Goal: Information Seeking & Learning: Learn about a topic

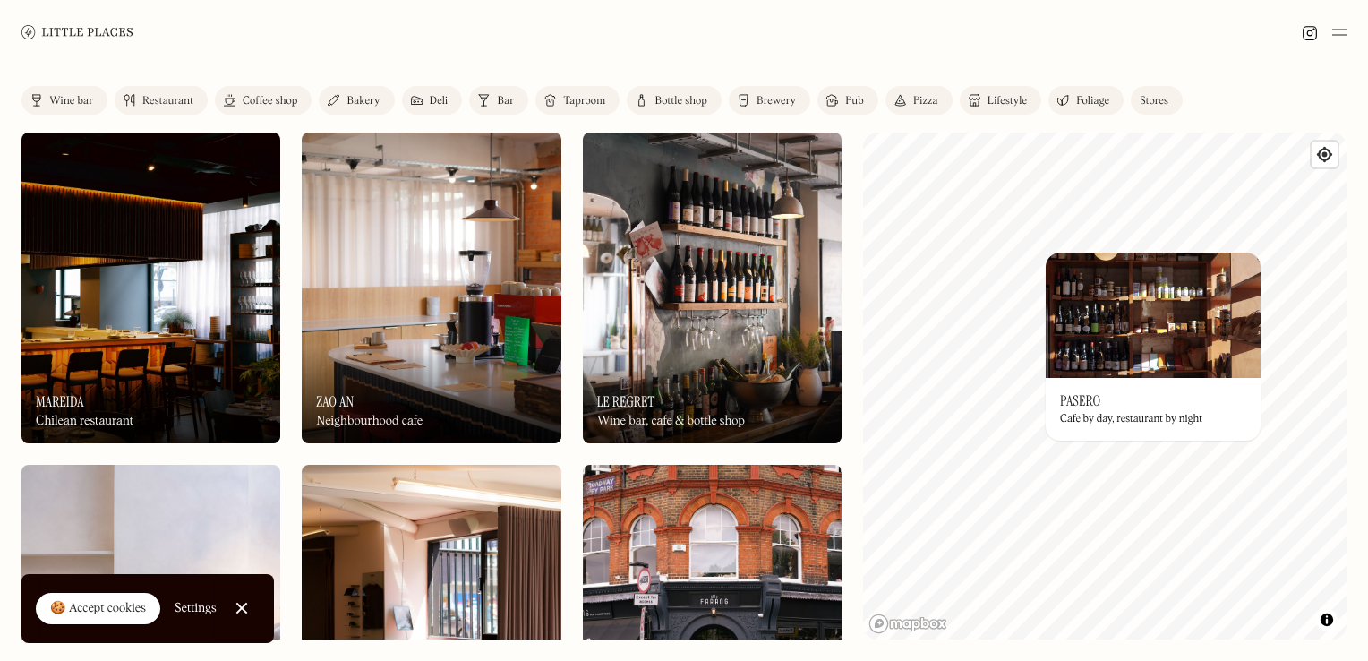
click at [1148, 389] on div "On Our Radar Pasero Cafe by day, restaurant by night" at bounding box center [1153, 409] width 215 height 63
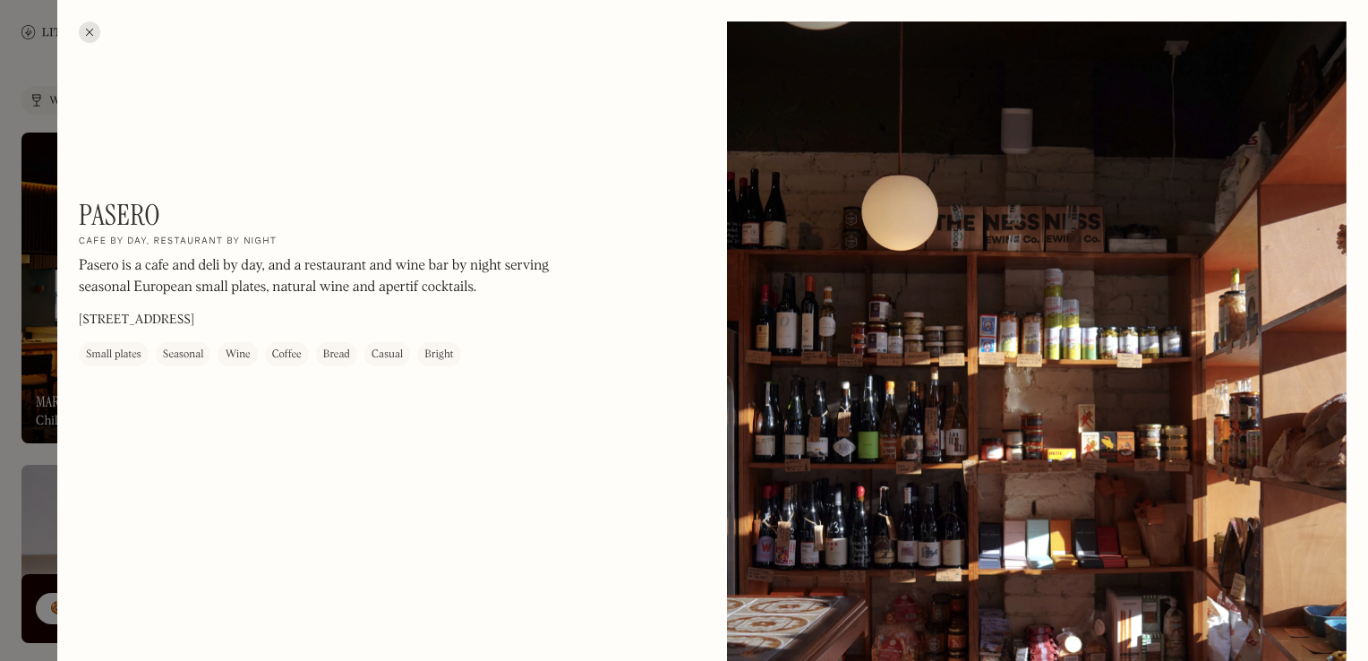
click at [93, 32] on div at bounding box center [89, 31] width 21 height 21
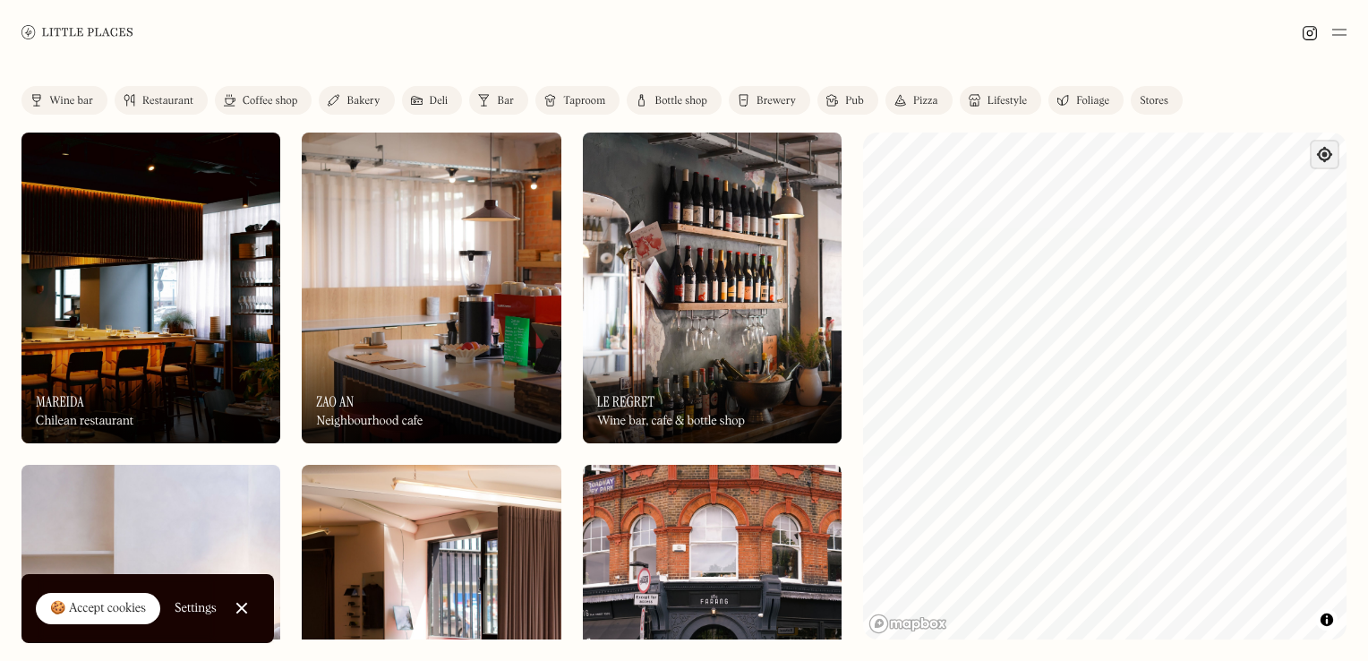
click at [1322, 150] on span "Find my location" at bounding box center [1325, 154] width 26 height 26
click at [519, 98] on link "Bar" at bounding box center [498, 100] width 59 height 29
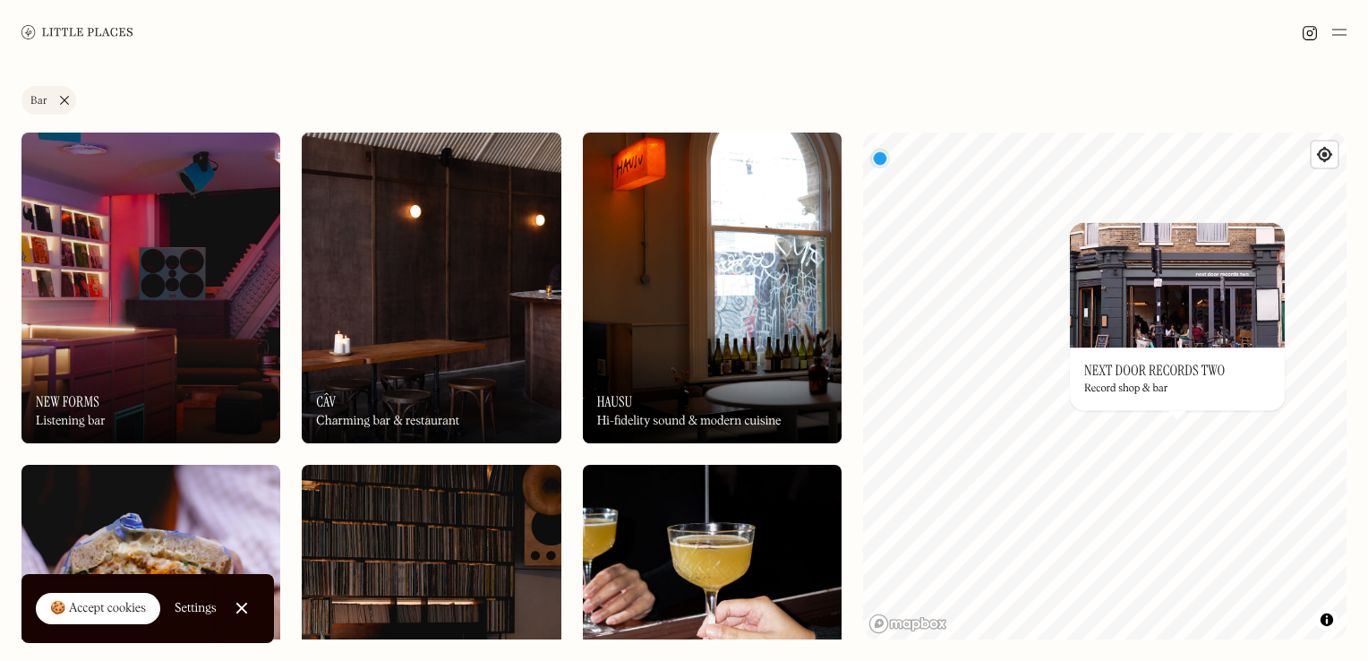
click at [1182, 349] on div "On Our Radar Next Door Records Two Record shop & bar" at bounding box center [1177, 378] width 215 height 63
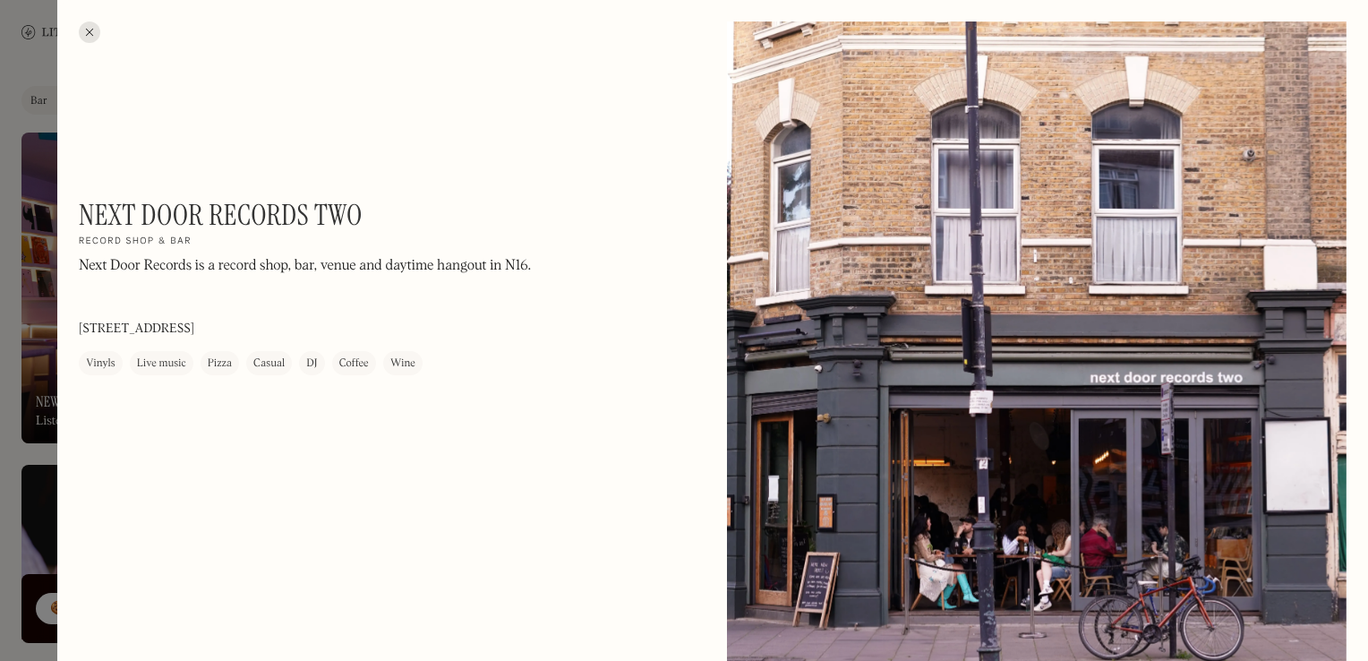
click at [190, 211] on h1 "Next Door Records Two" at bounding box center [221, 215] width 284 height 34
click at [285, 224] on h1 "Next Door Records Two" at bounding box center [221, 215] width 284 height 34
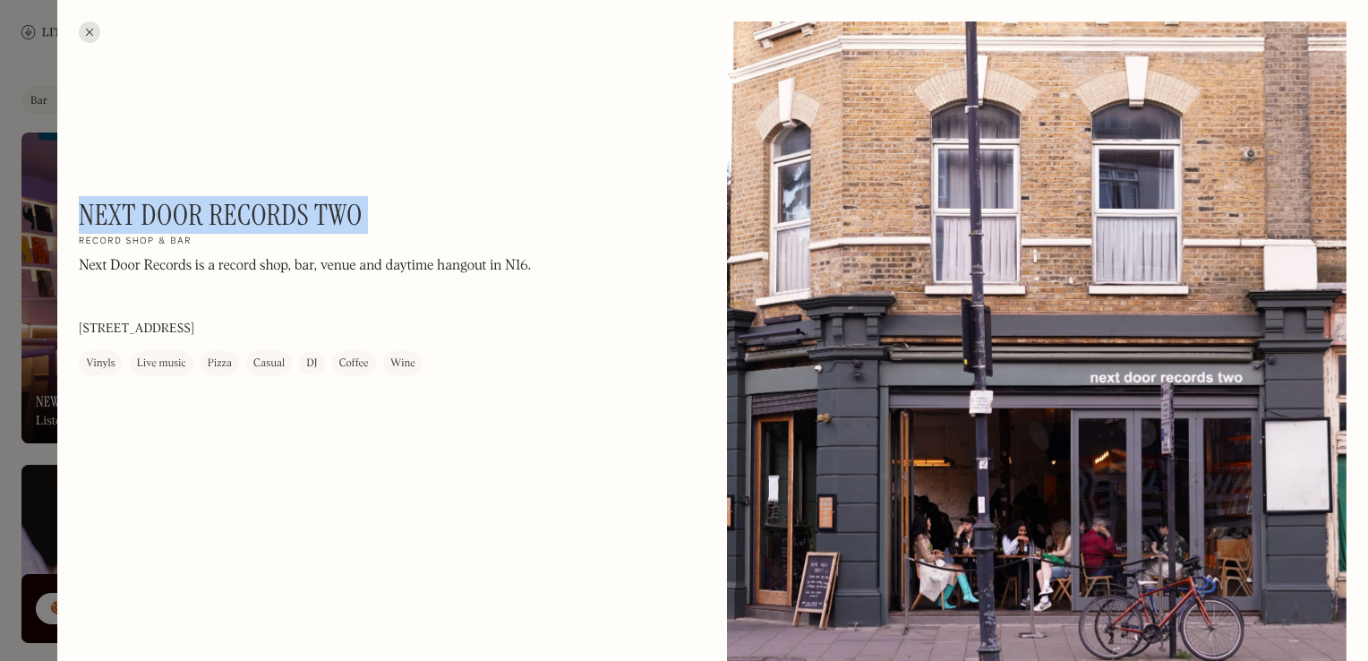
click at [285, 224] on h1 "Next Door Records Two" at bounding box center [221, 215] width 284 height 34
copy div "Next Door Records Two On Our Radar"
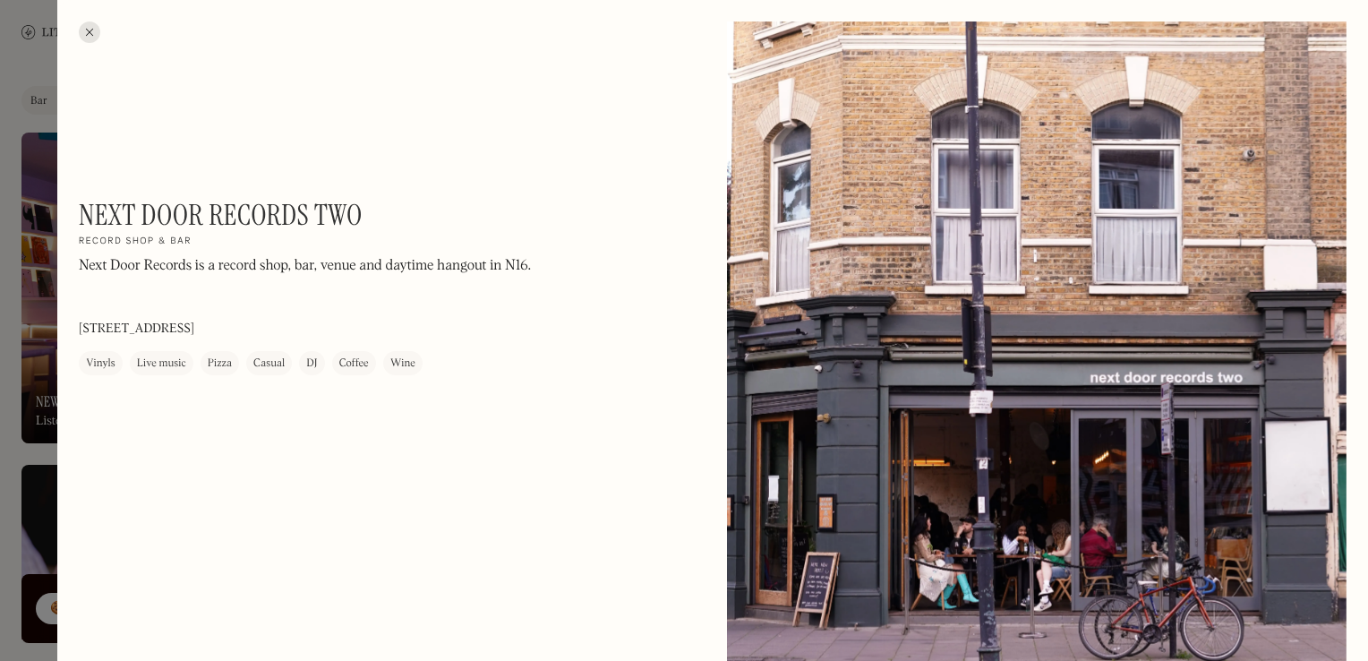
click at [90, 36] on div at bounding box center [89, 31] width 21 height 21
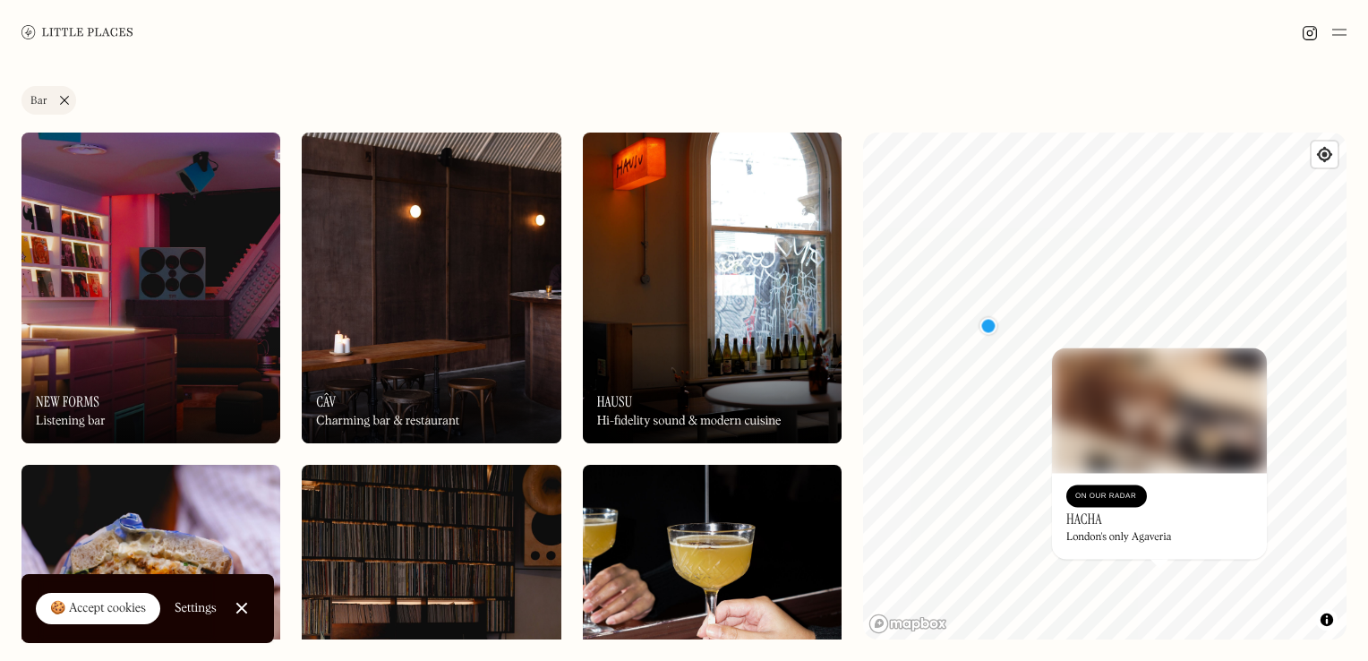
click at [1110, 537] on div "London's only Agaveria" at bounding box center [1119, 538] width 105 height 13
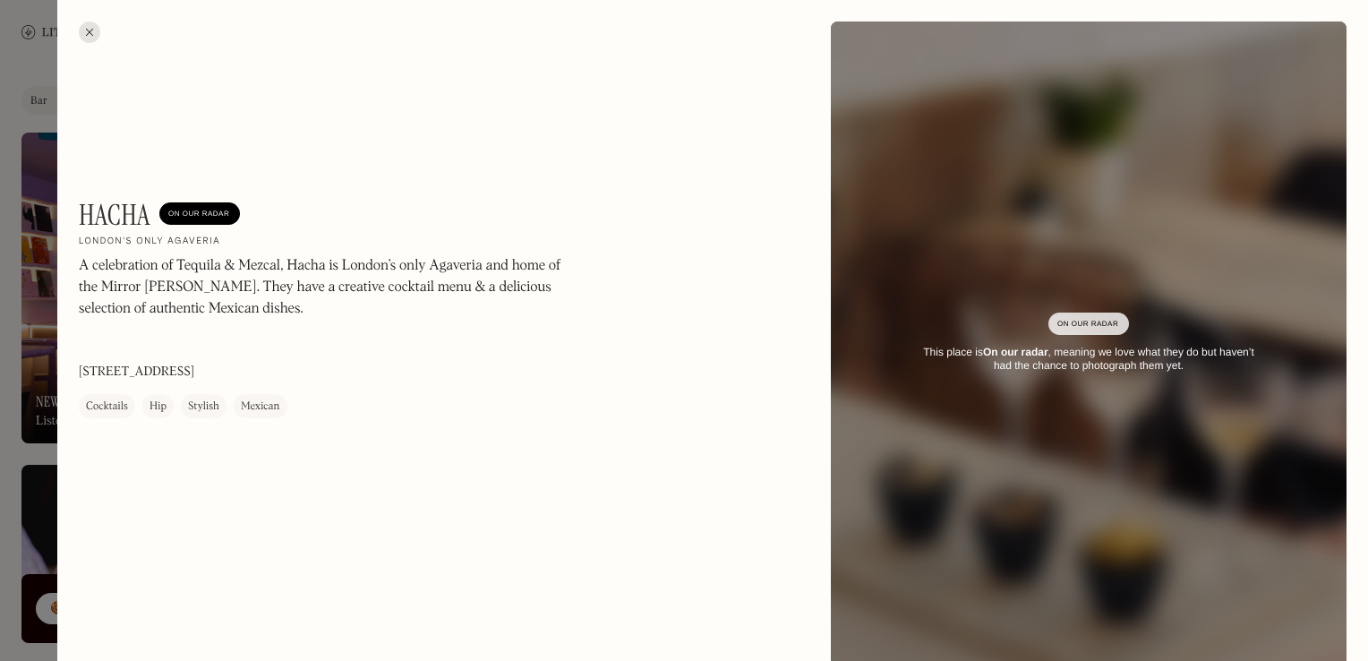
click at [67, 29] on div "Hacha On Our Radar London's only Agaveria A celebration of Tequila & Mezcal, Ha…" at bounding box center [712, 344] width 1311 height 688
click at [85, 32] on div at bounding box center [89, 31] width 21 height 21
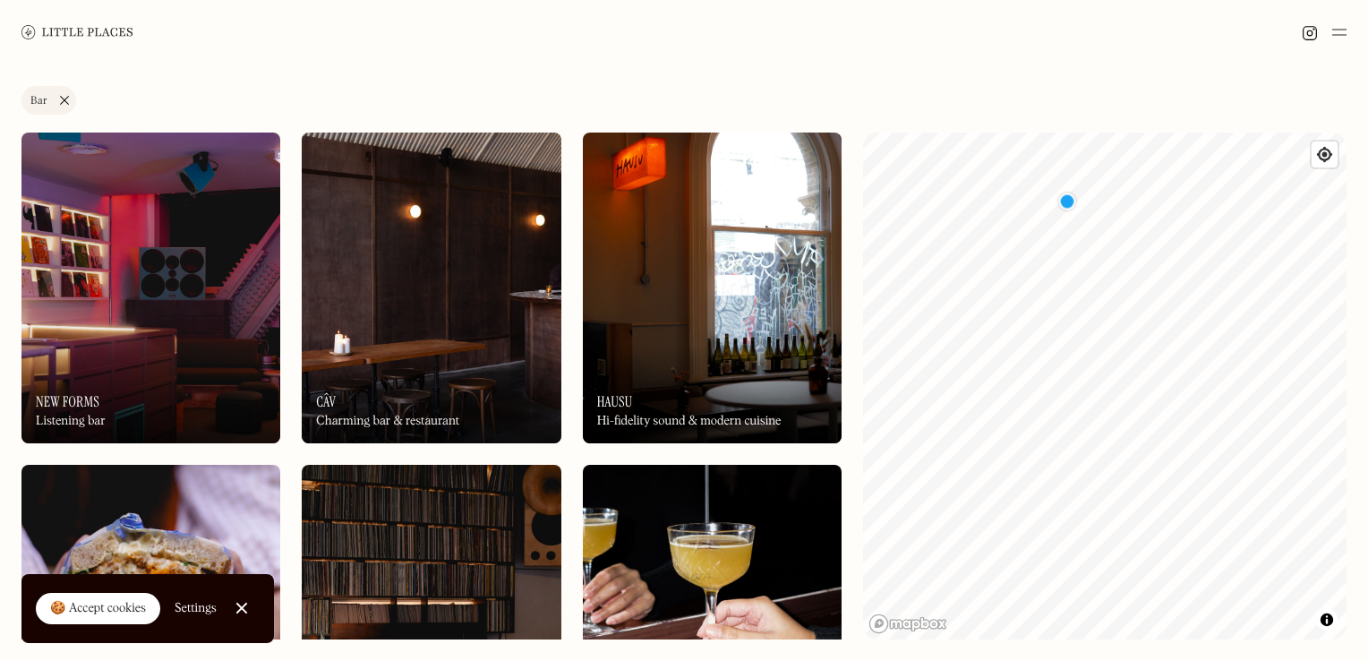
click at [741, 306] on img at bounding box center [712, 288] width 259 height 311
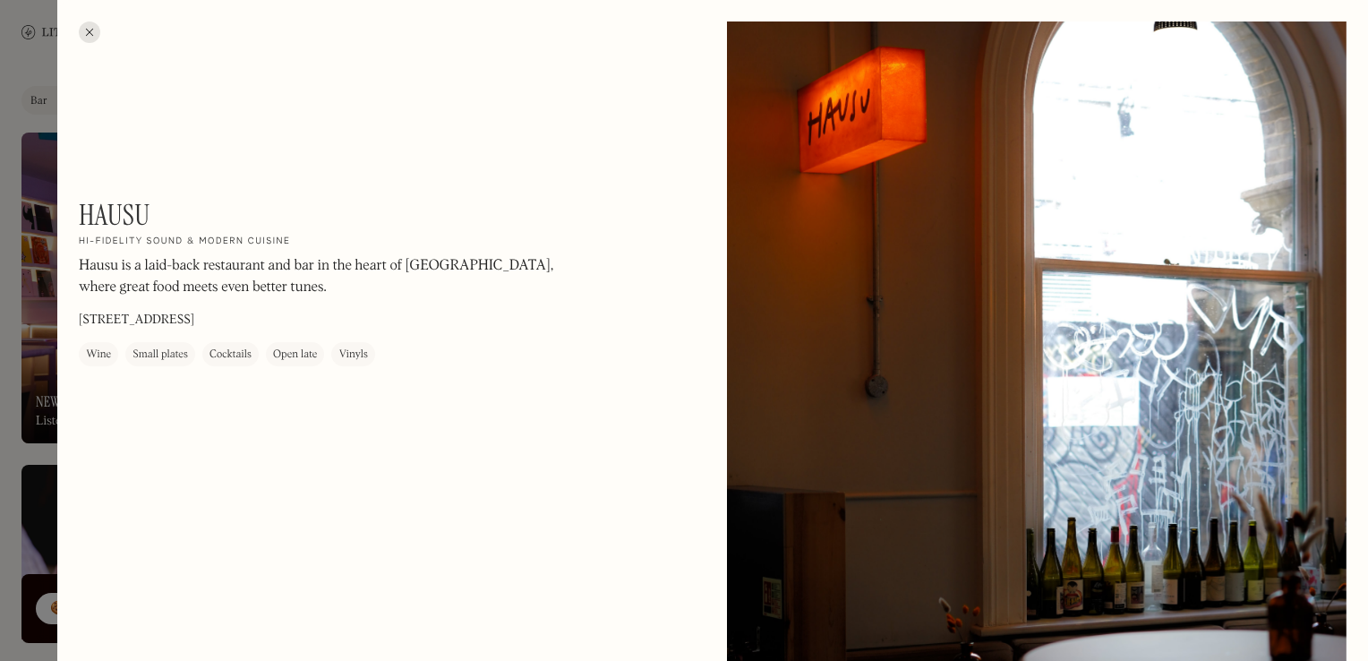
click at [86, 25] on div at bounding box center [89, 31] width 21 height 21
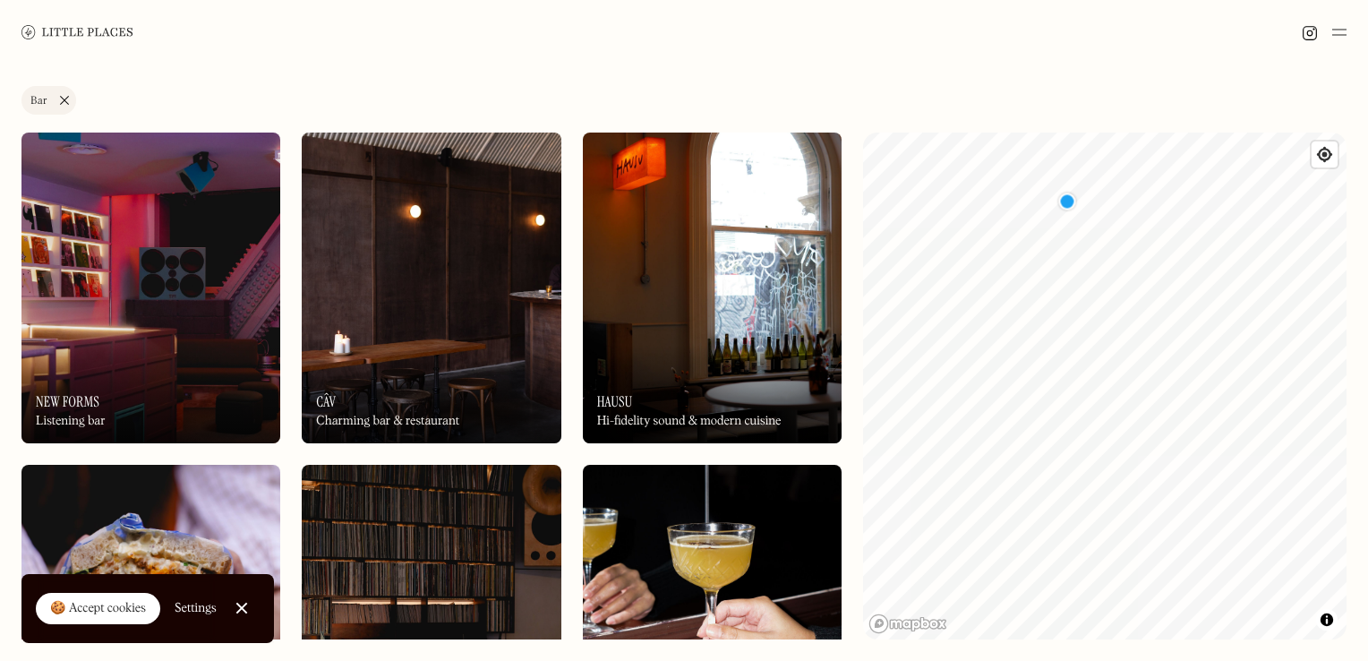
click at [58, 100] on link "Bar" at bounding box center [48, 100] width 55 height 29
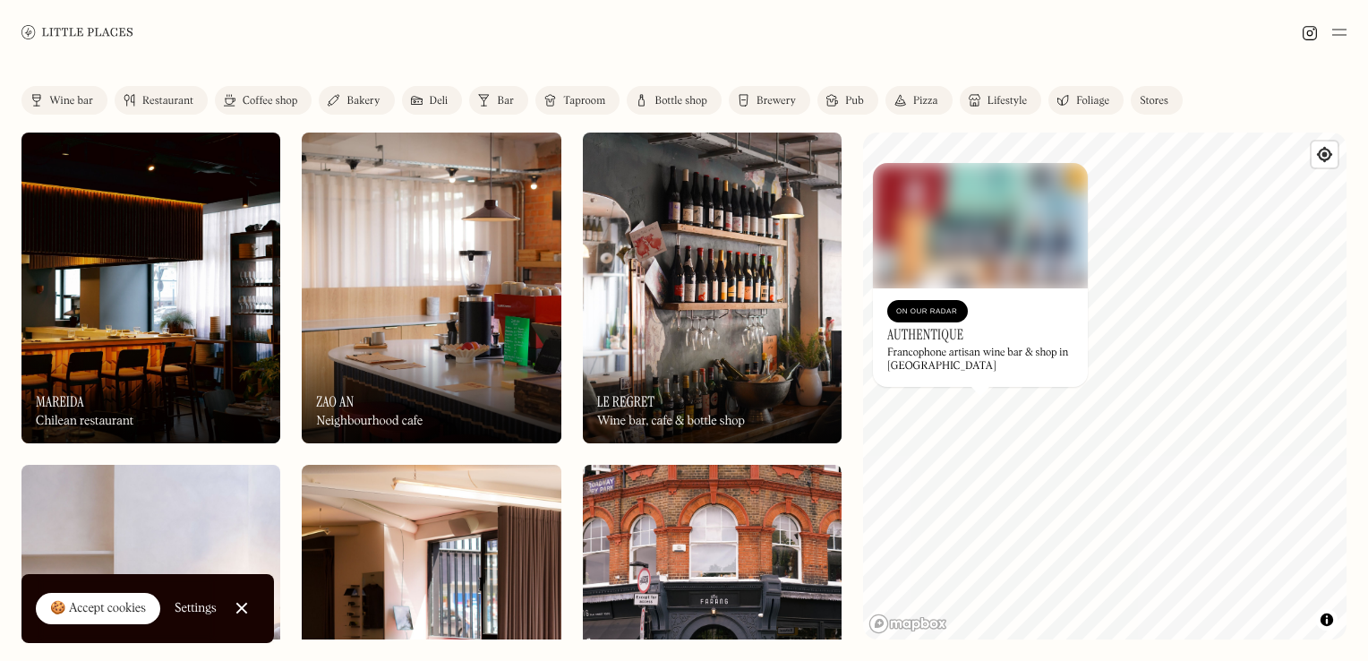
click at [980, 370] on div "Francophone artisan wine bar & shop in [GEOGRAPHIC_DATA]" at bounding box center [980, 360] width 186 height 26
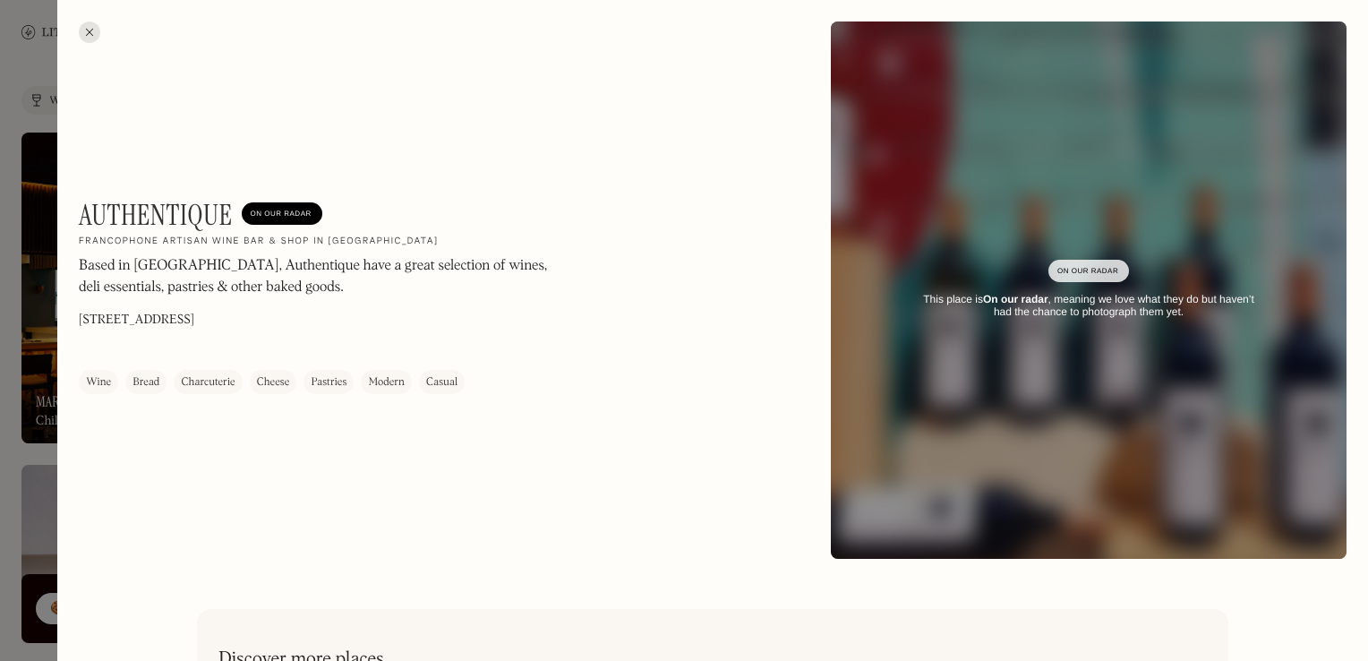
click at [205, 216] on h1 "Authentique" at bounding box center [156, 215] width 154 height 34
copy h1 "Authentique"
drag, startPoint x: 304, startPoint y: 325, endPoint x: 80, endPoint y: 313, distance: 224.2
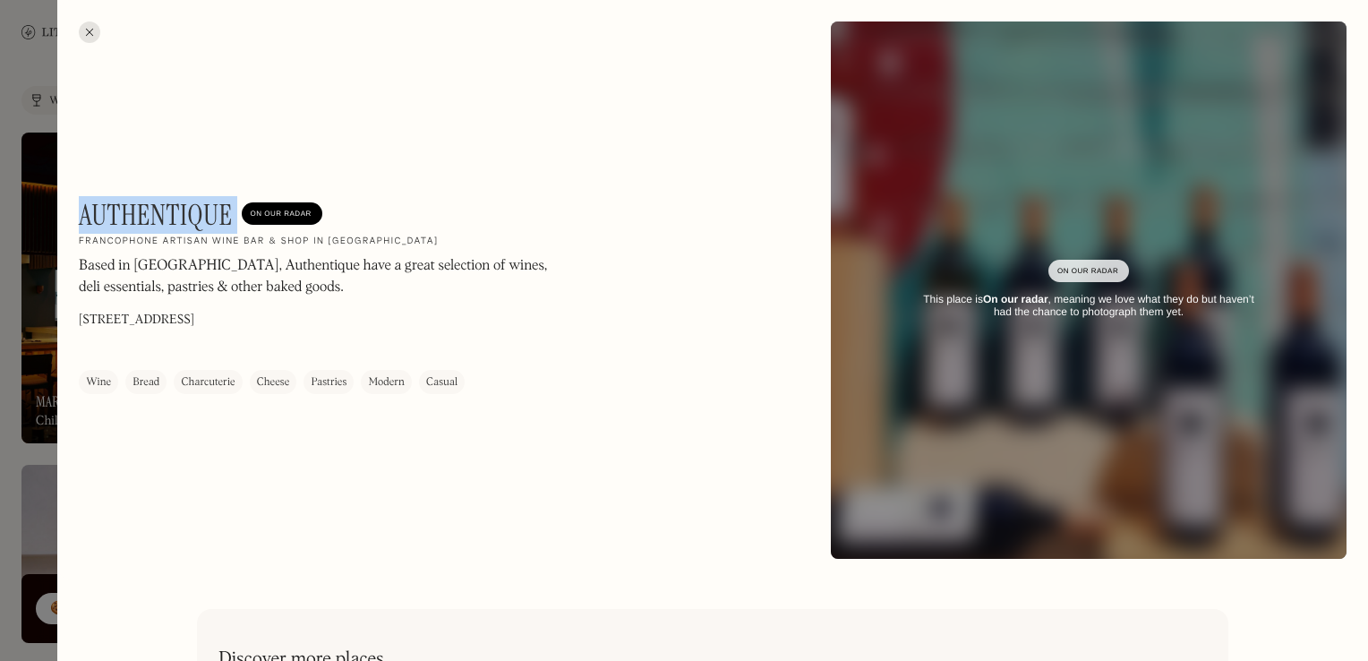
click at [80, 313] on div "Authentique On Our Radar Francophone artisan wine bar & shop in [GEOGRAPHIC_DAT…" at bounding box center [321, 296] width 484 height 196
copy p "[STREET_ADDRESS]"
click at [86, 30] on div at bounding box center [89, 31] width 21 height 21
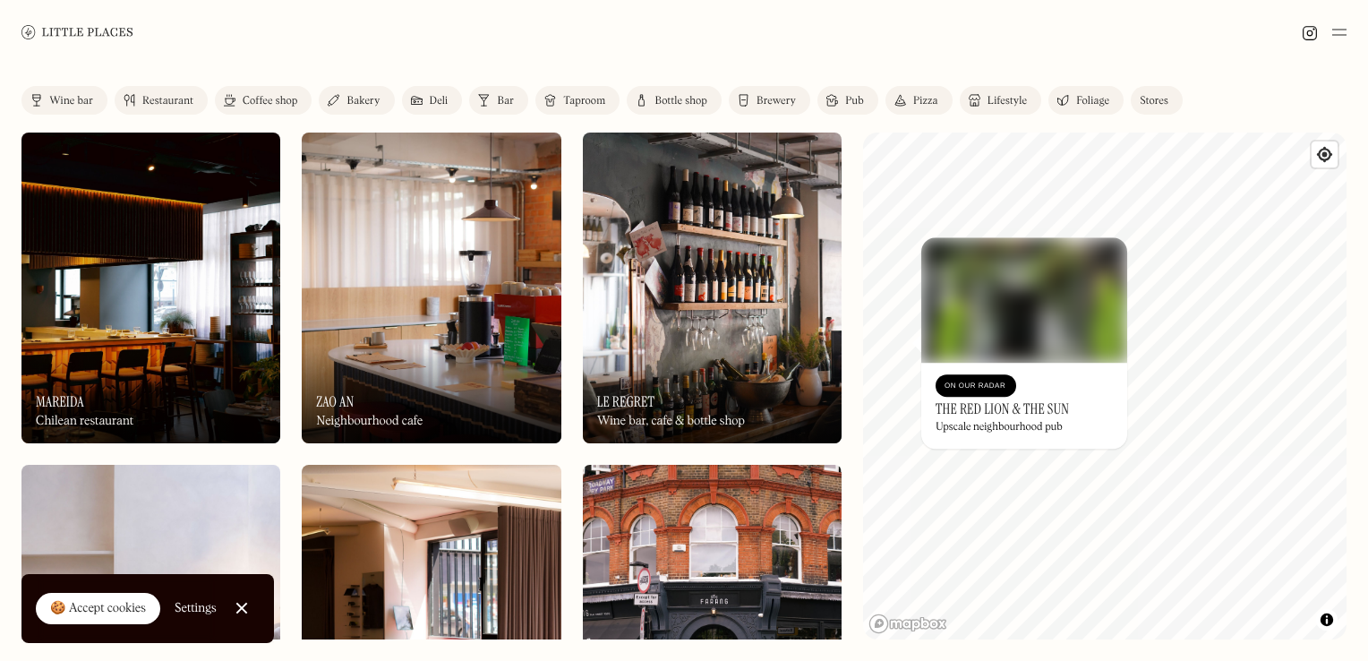
click at [1024, 412] on h3 "The Red Lion & The Sun" at bounding box center [1002, 408] width 133 height 17
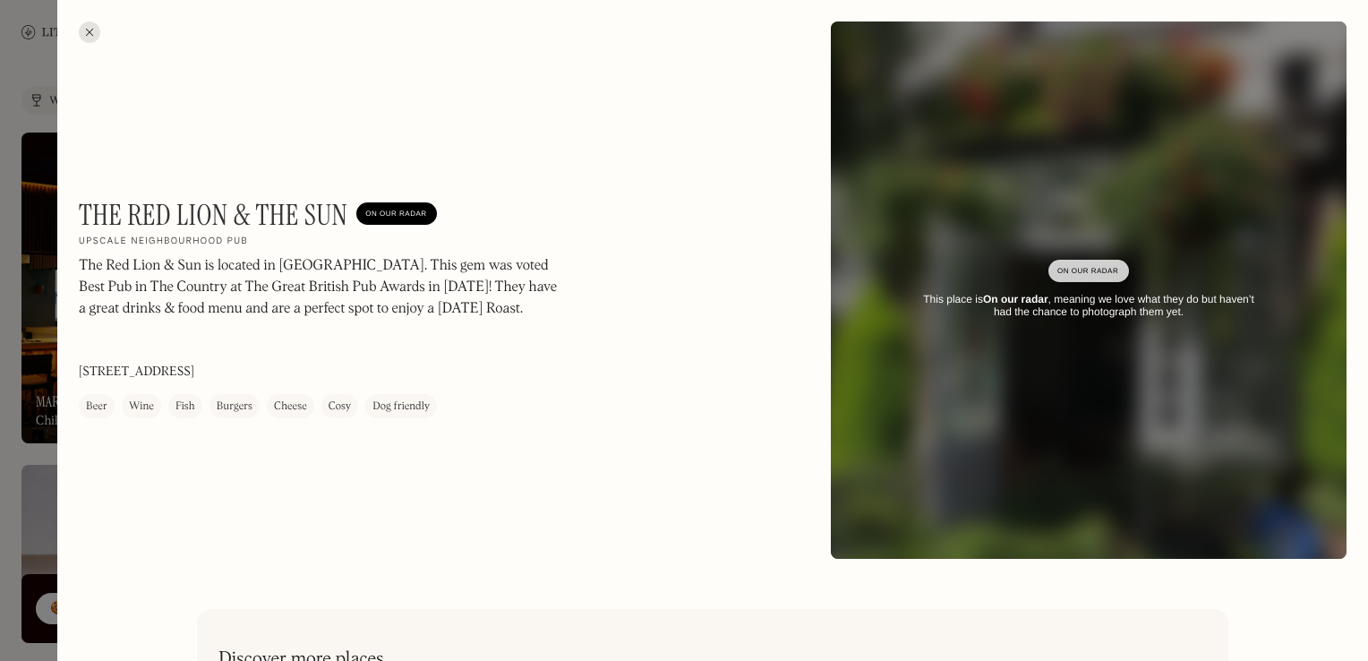
click at [79, 23] on div "The Red Lion & The Sun On Our Radar Upscale neighbourhood pub The [GEOGRAPHIC_D…" at bounding box center [712, 290] width 1311 height 580
click at [89, 27] on div at bounding box center [89, 31] width 21 height 21
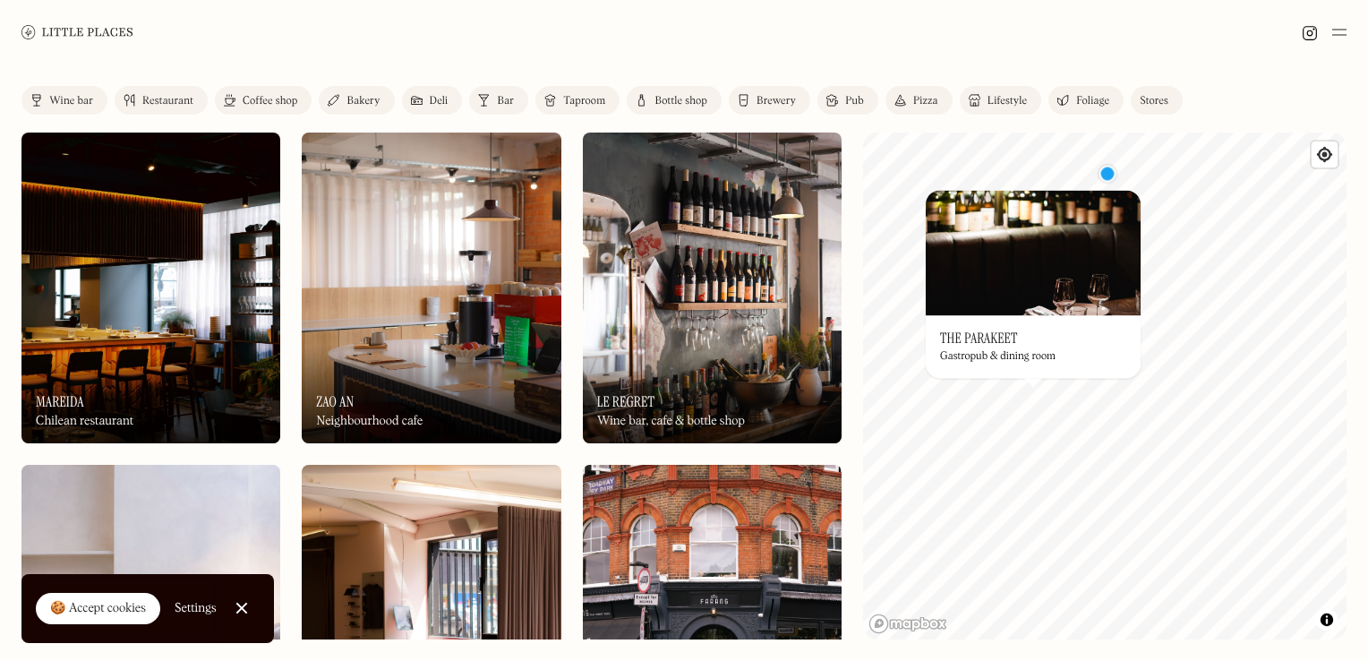
click at [989, 336] on h3 "The Parakeet" at bounding box center [979, 338] width 78 height 17
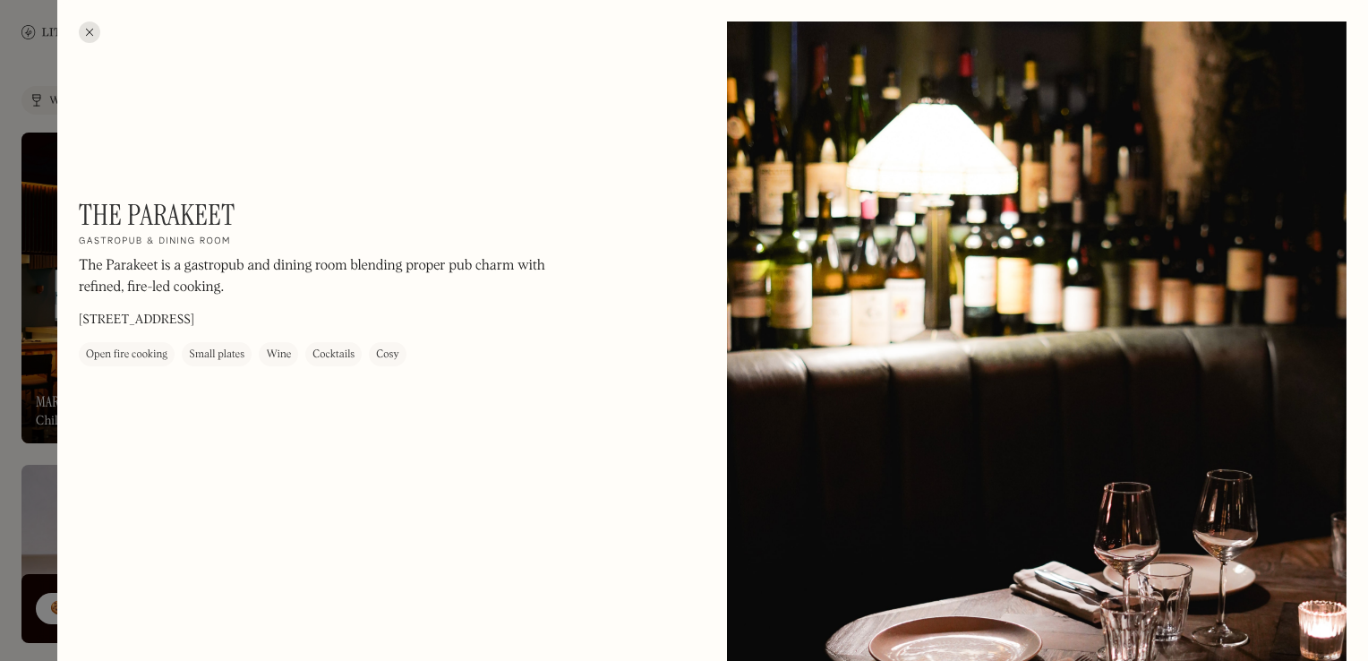
click at [85, 25] on div at bounding box center [89, 31] width 21 height 21
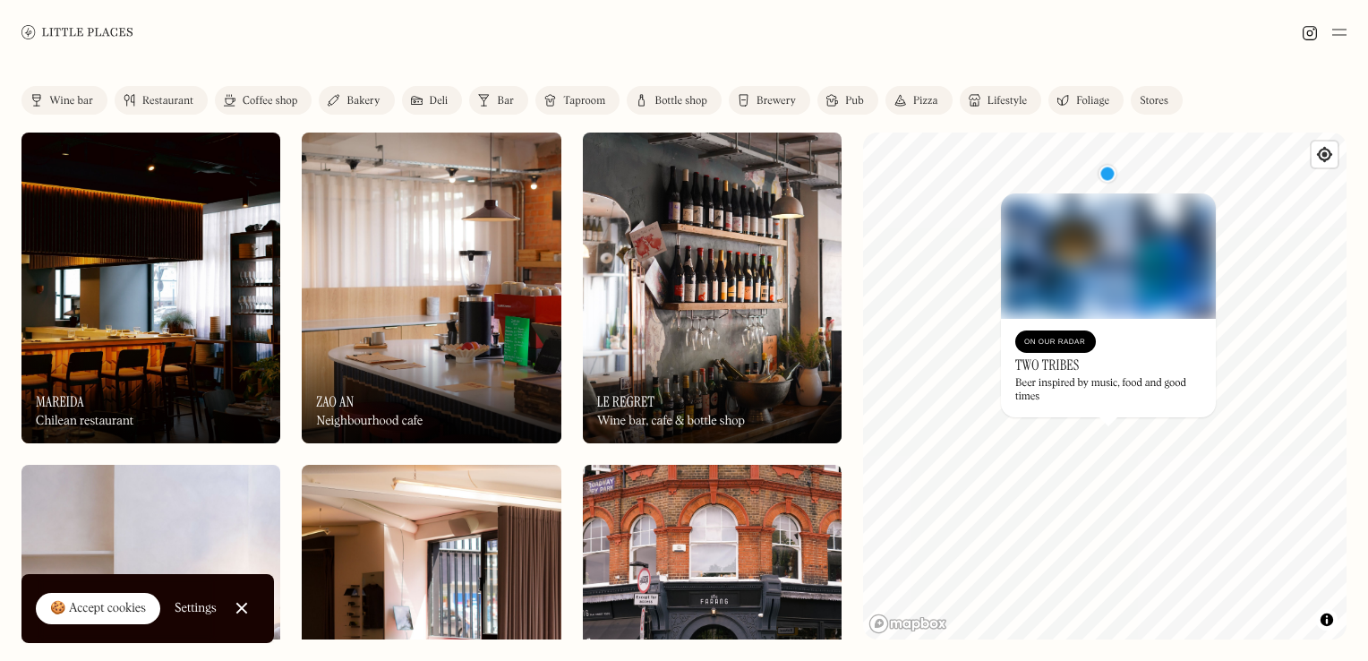
click at [1110, 383] on div "Beer inspired by music, food and good times" at bounding box center [1108, 390] width 186 height 26
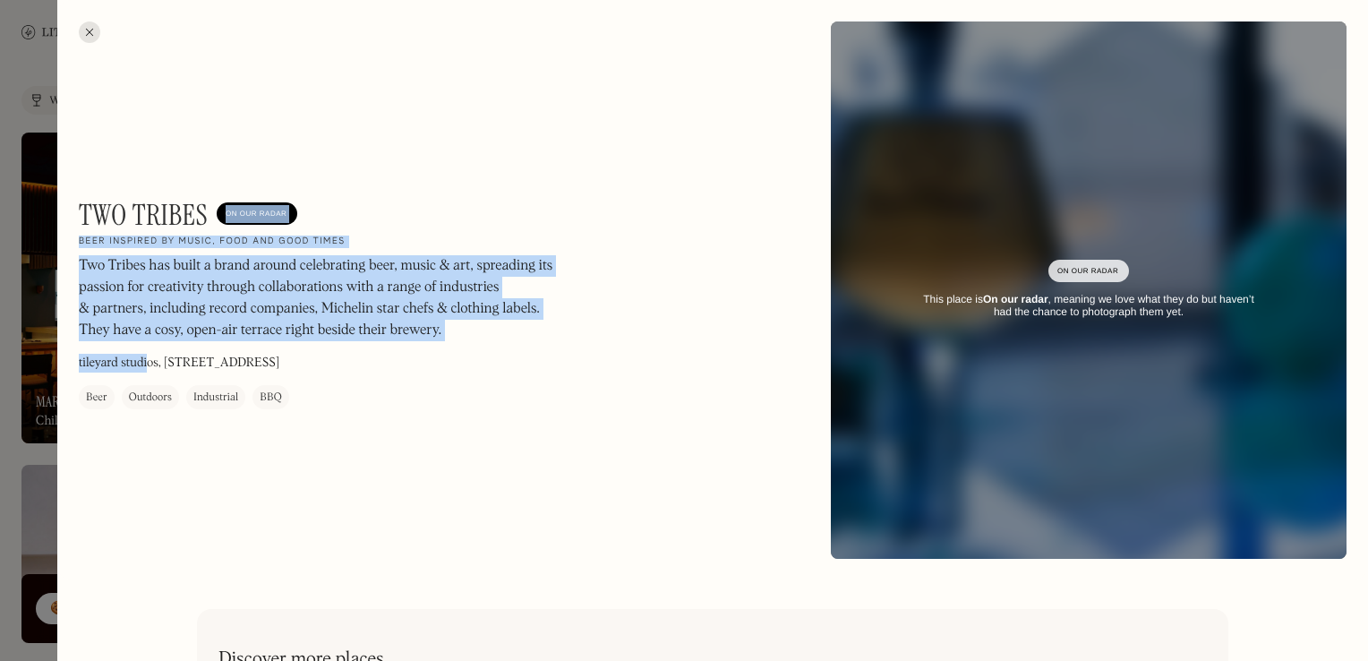
drag, startPoint x: 205, startPoint y: 216, endPoint x: 147, endPoint y: 189, distance: 64.1
click at [147, 189] on div "Two Tribes On Our Radar Beer inspired by music, food and good times Two Tribes …" at bounding box center [712, 290] width 1311 height 580
click at [455, 328] on p "Two Tribes has built a brand around celebrating beer, music & art, spreading it…" at bounding box center [321, 299] width 484 height 86
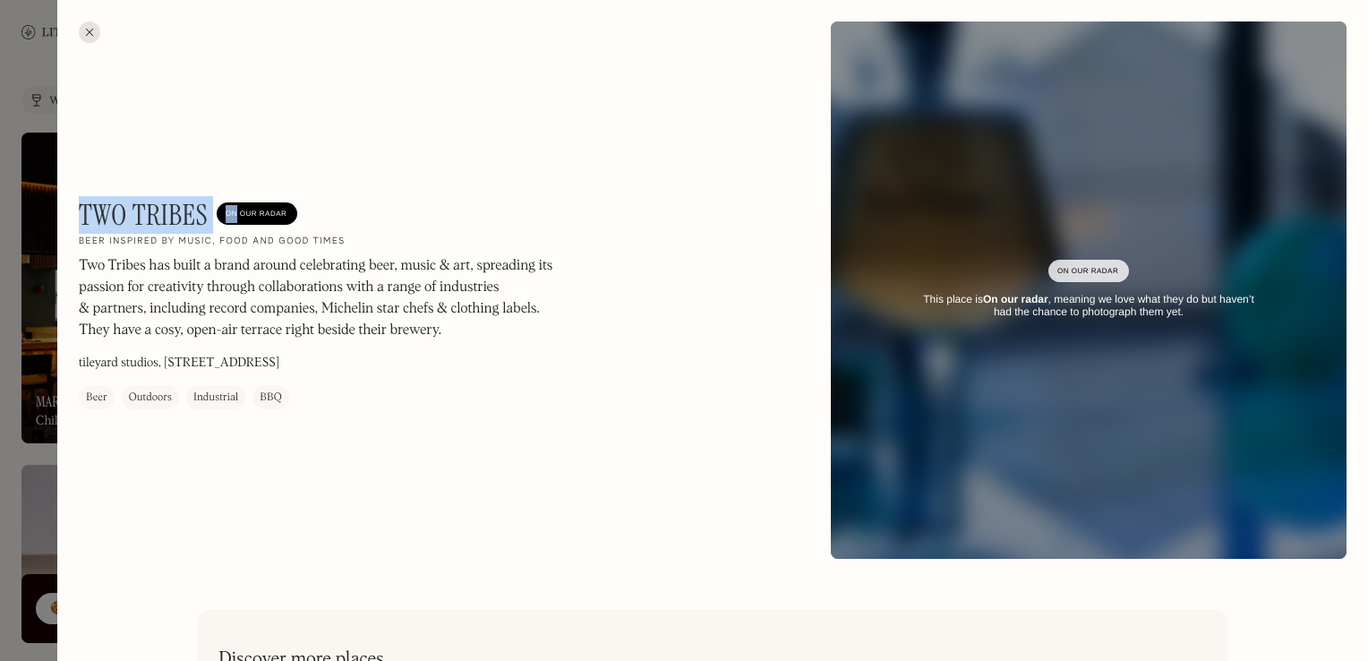
drag, startPoint x: 81, startPoint y: 207, endPoint x: 238, endPoint y: 213, distance: 156.8
click at [238, 213] on div "Two Tribes On Our Radar" at bounding box center [188, 215] width 218 height 34
copy div "Two Tribes On"
click at [226, 364] on p "tileyard studios, [STREET_ADDRESS]" at bounding box center [179, 364] width 201 height 19
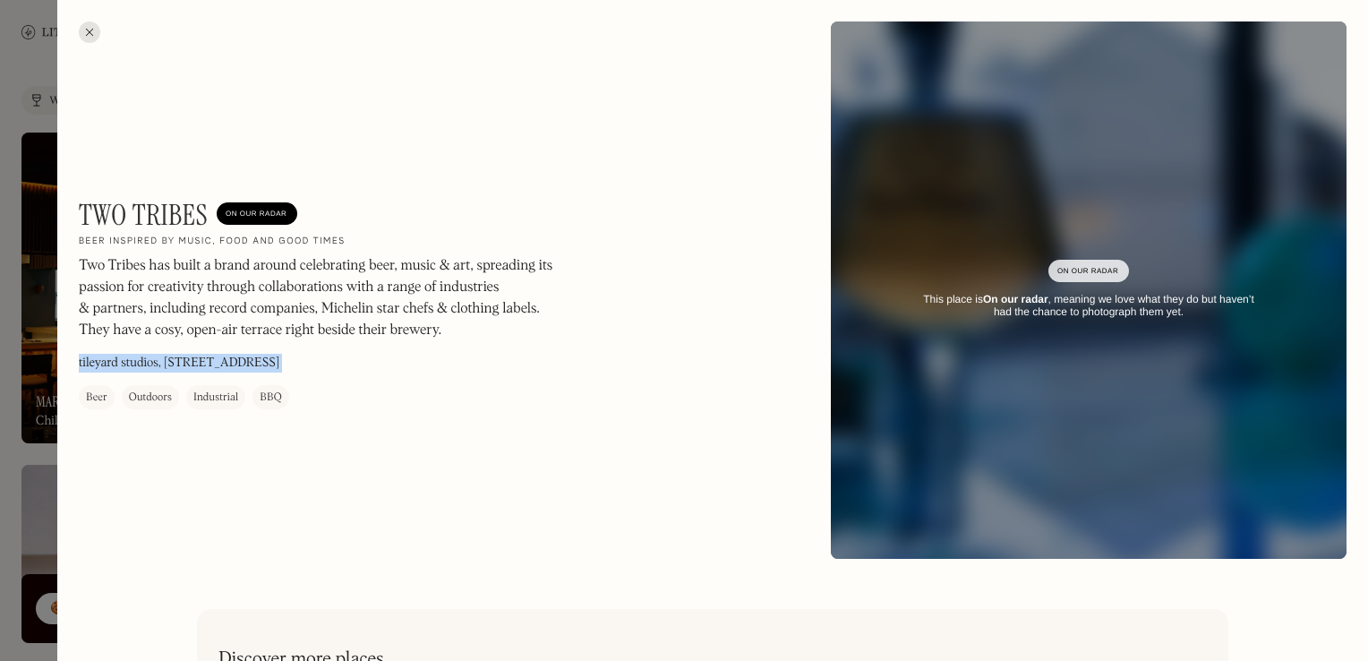
click at [226, 364] on p "tileyard studios, [STREET_ADDRESS]" at bounding box center [179, 364] width 201 height 19
copy p "tileyard studios, [STREET_ADDRESS]"
click at [50, 337] on div at bounding box center [684, 330] width 1368 height 661
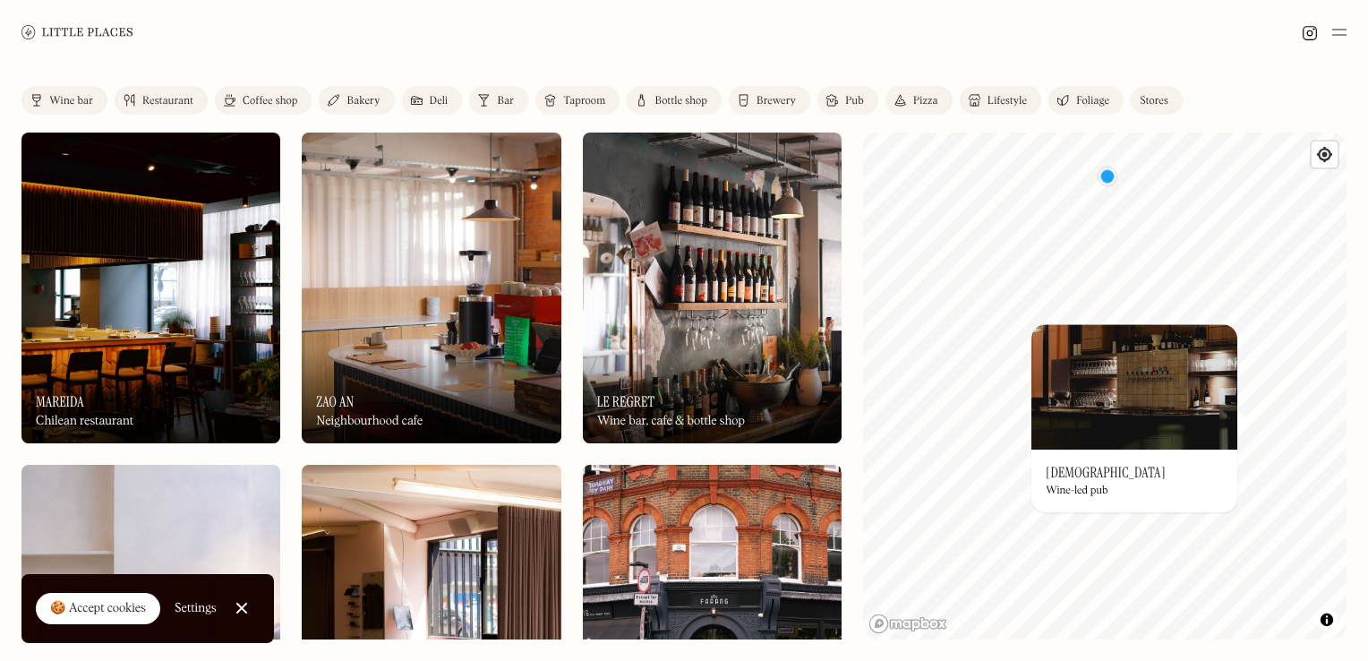
click at [1123, 431] on img at bounding box center [1135, 386] width 206 height 125
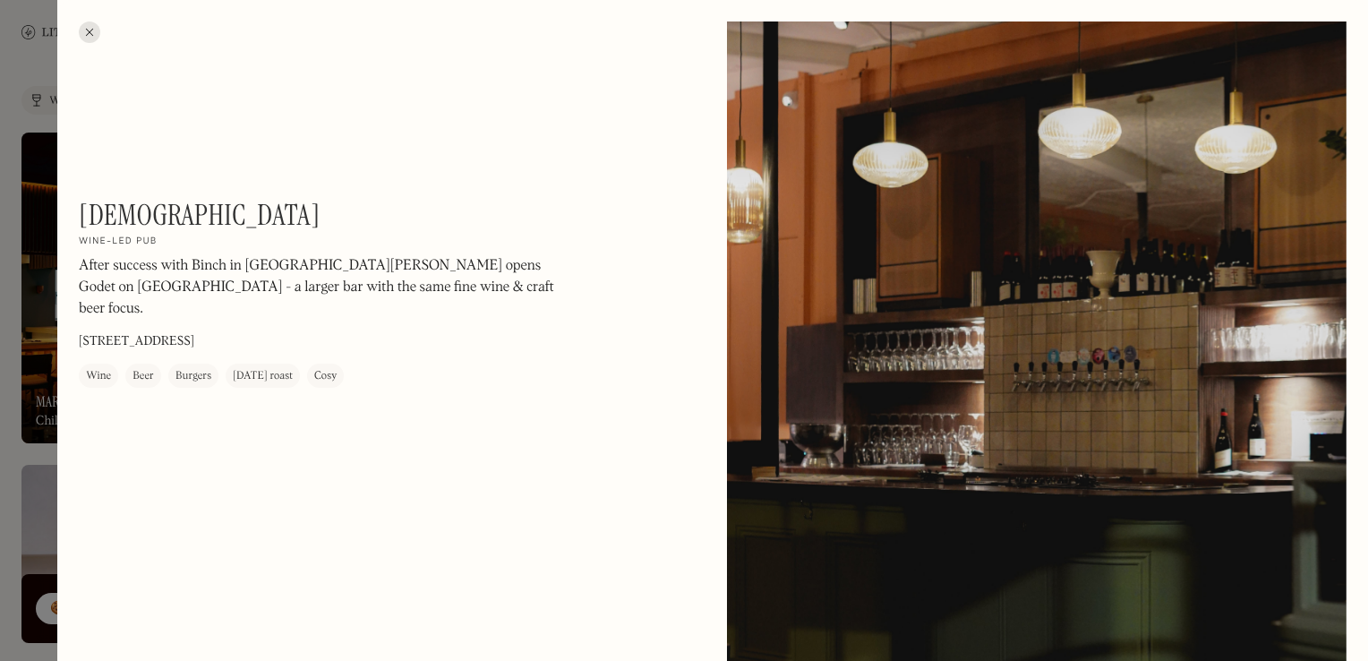
click at [192, 333] on p "[STREET_ADDRESS]" at bounding box center [137, 342] width 116 height 19
copy p "[STREET_ADDRESS]"
click at [142, 216] on h1 "[DEMOGRAPHIC_DATA]" at bounding box center [200, 215] width 242 height 34
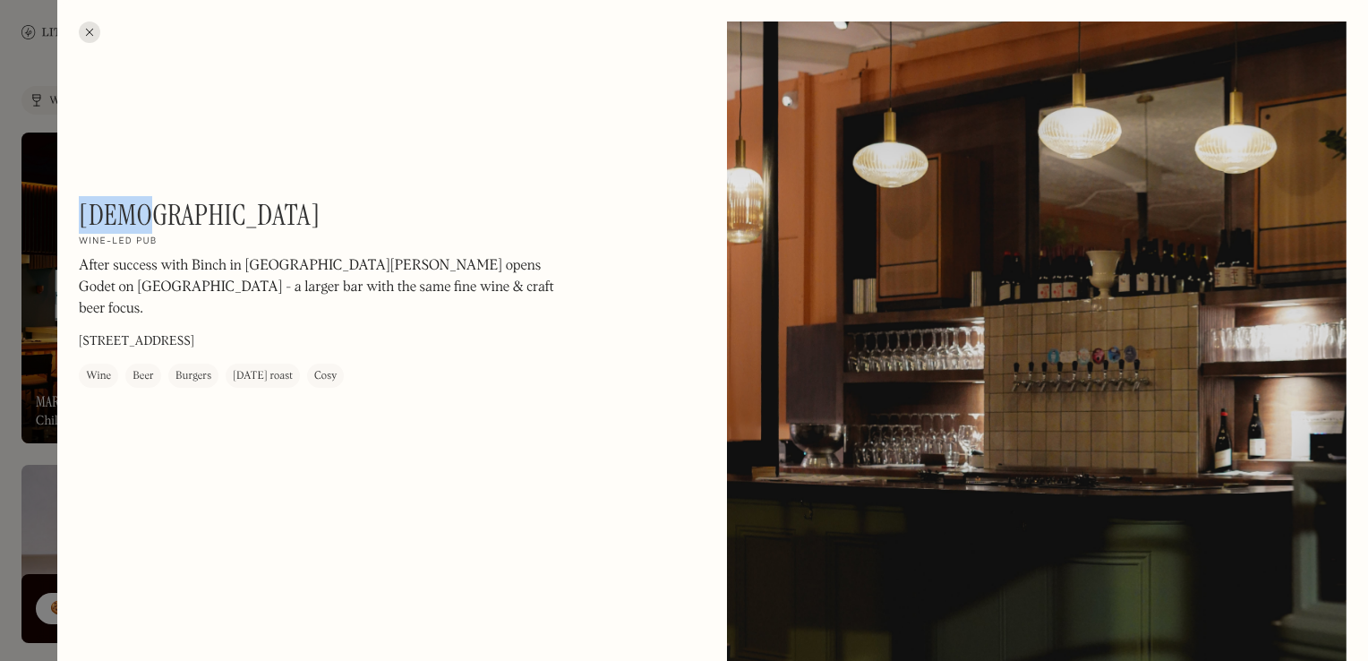
click at [142, 216] on h1 "[DEMOGRAPHIC_DATA]" at bounding box center [200, 215] width 242 height 34
copy h1 "[DEMOGRAPHIC_DATA]"
click at [36, 281] on div at bounding box center [684, 330] width 1368 height 661
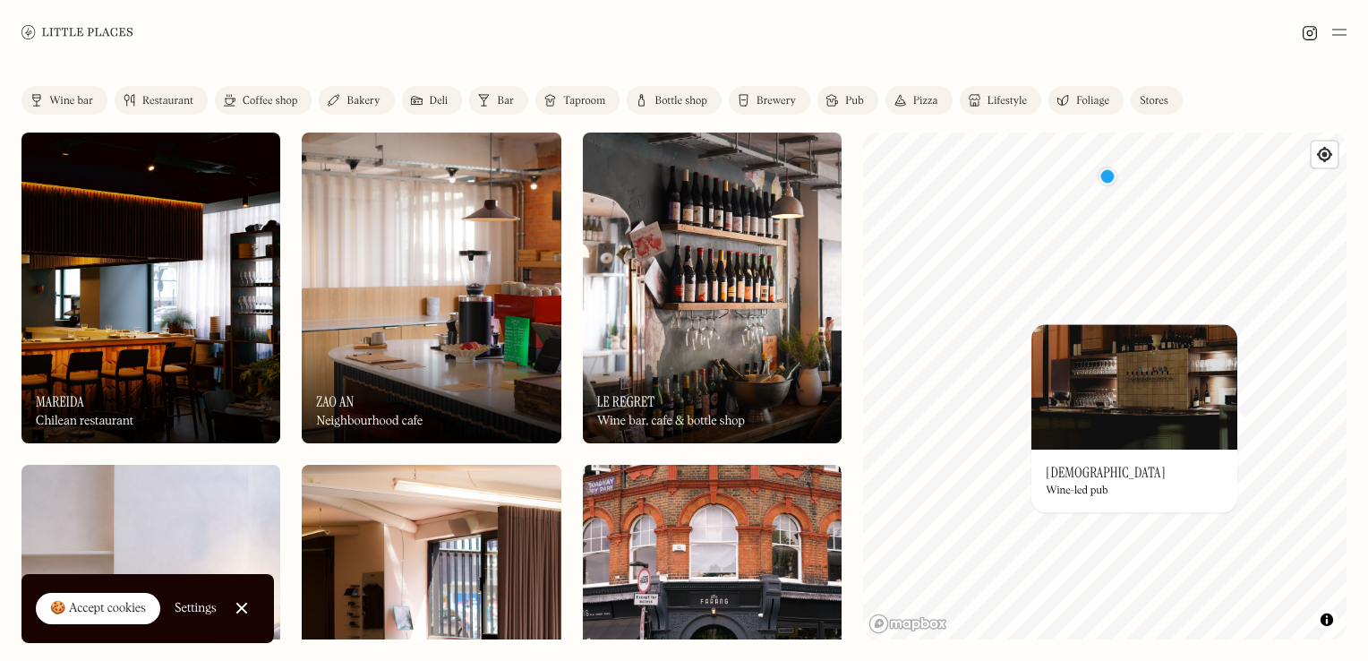
click at [80, 103] on div "Wine bar" at bounding box center [71, 101] width 44 height 11
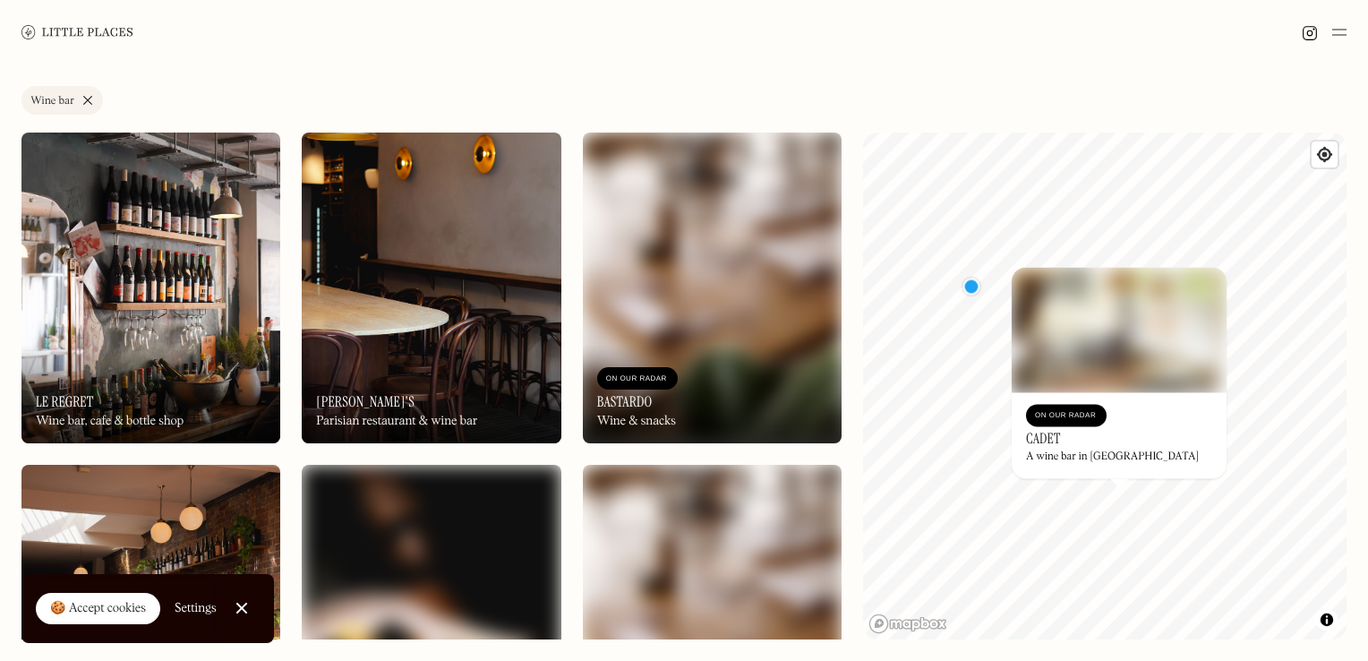
click at [1055, 447] on h3 "Cadet" at bounding box center [1043, 438] width 35 height 17
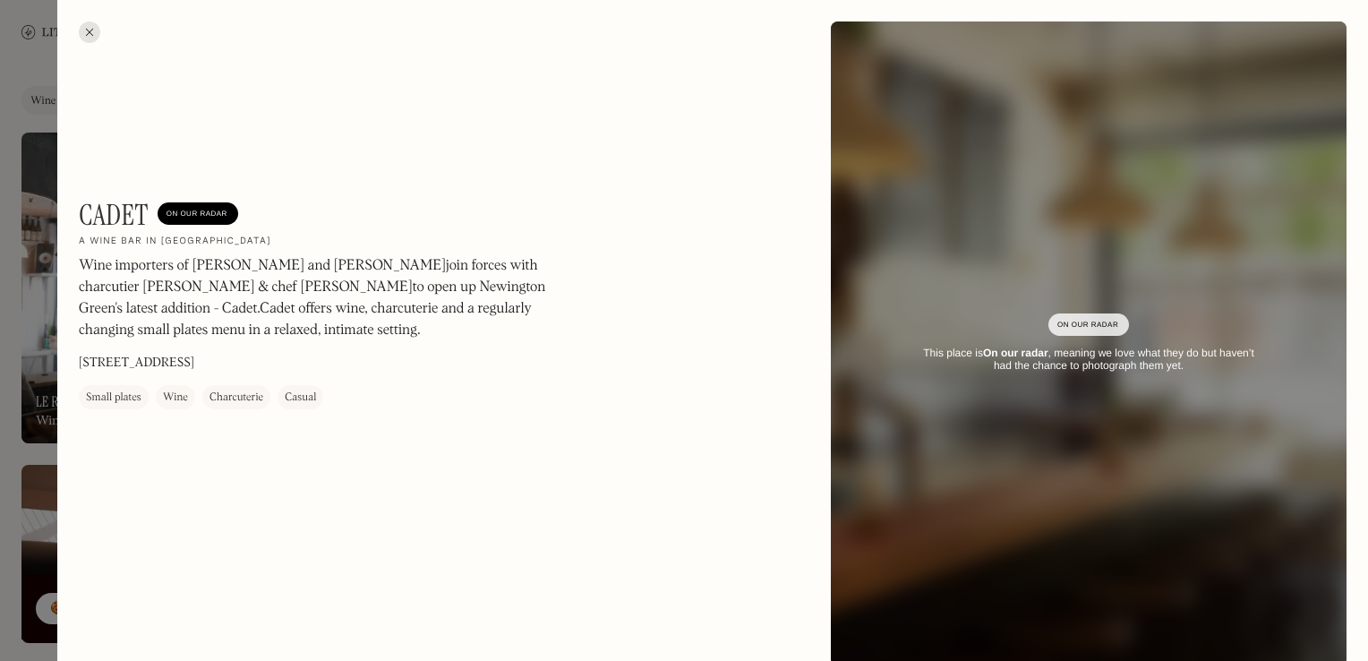
click at [126, 208] on h1 "Cadet" at bounding box center [114, 215] width 70 height 34
copy h1 "Cadet"
click at [1367, 103] on html "Places Map Store About Apply 🍪 Accept cookies Settings Close Cookie Popup Close…" at bounding box center [684, 330] width 1368 height 661
click at [25, 306] on div at bounding box center [684, 330] width 1368 height 661
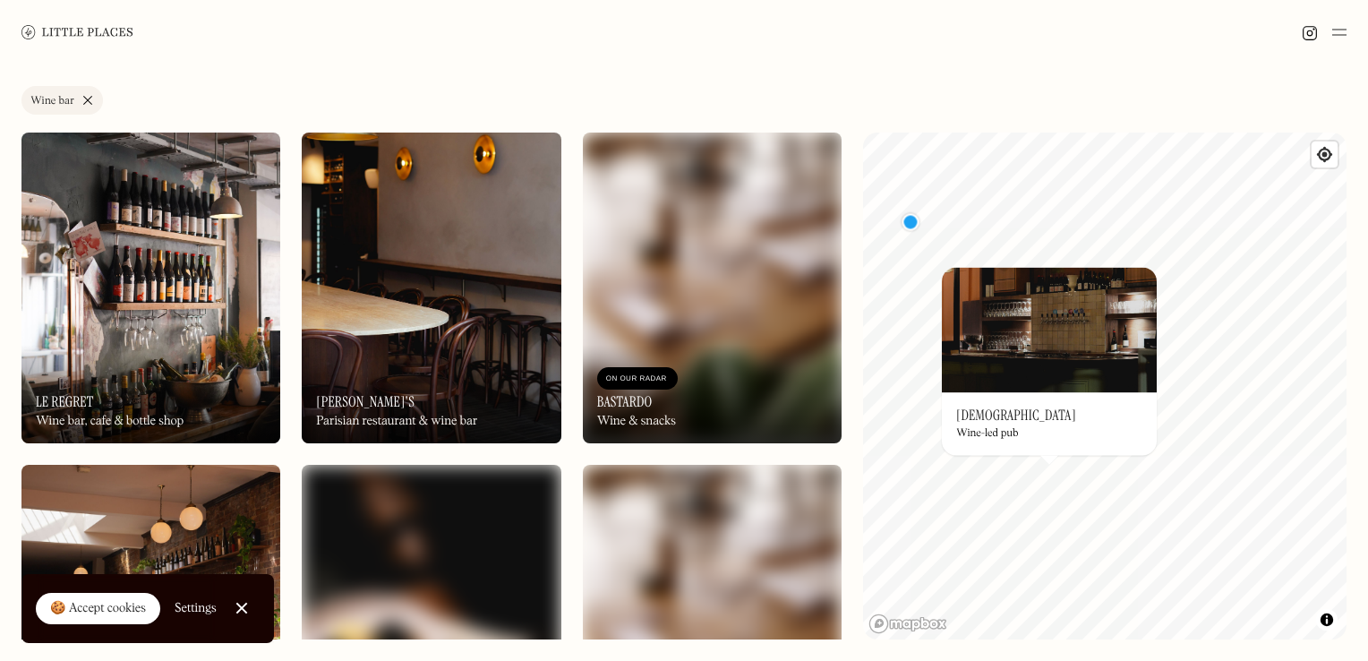
click at [1050, 381] on img at bounding box center [1049, 329] width 215 height 125
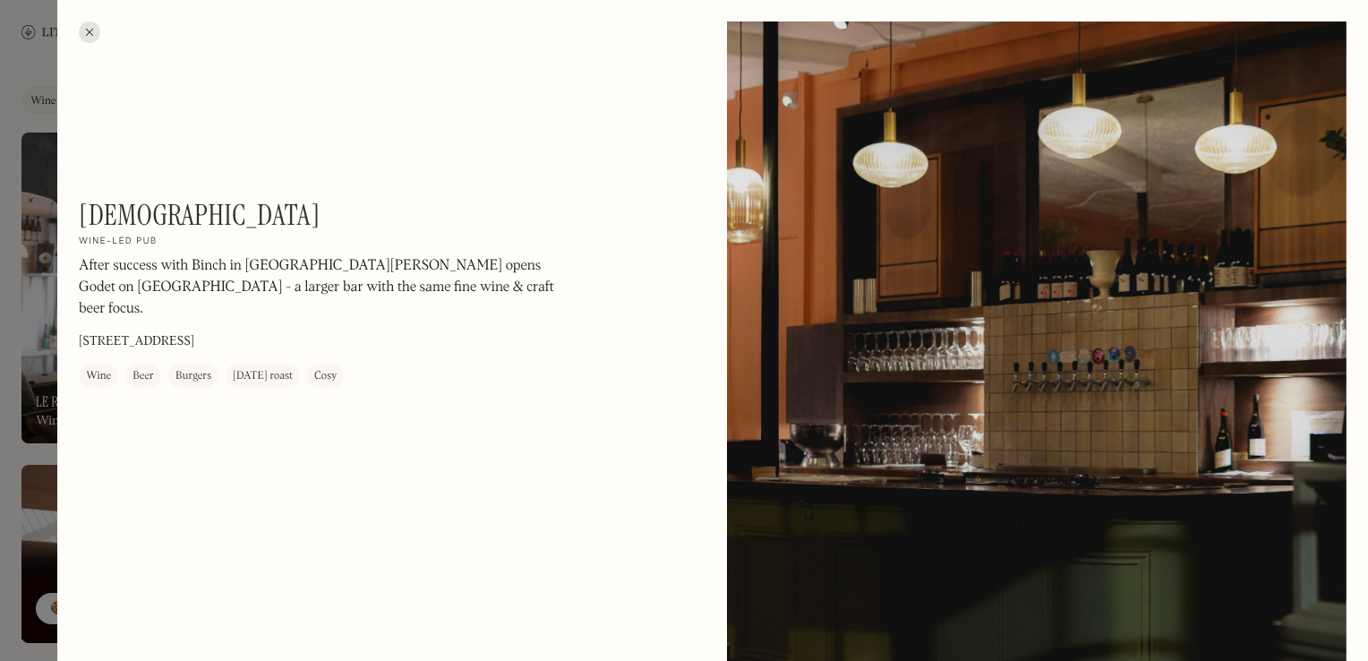
click at [119, 215] on h1 "[DEMOGRAPHIC_DATA]" at bounding box center [200, 215] width 242 height 34
copy h1 "[DEMOGRAPHIC_DATA]"
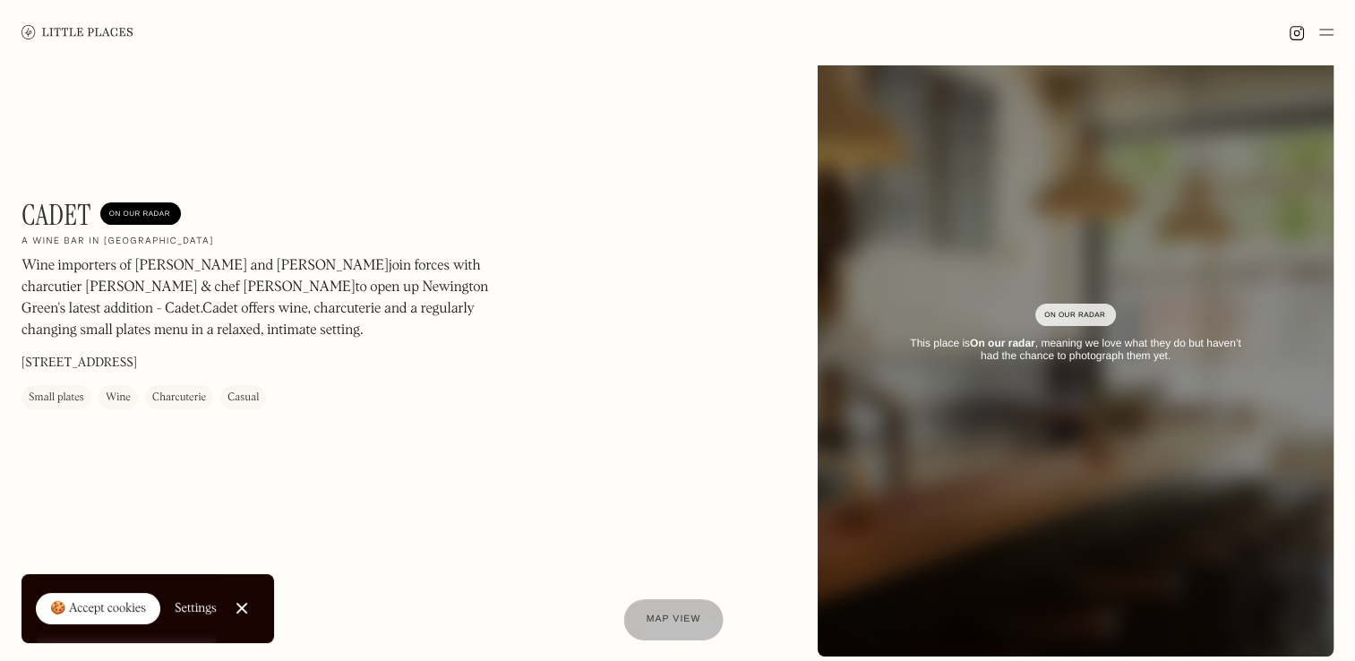
scroll to position [179, 0]
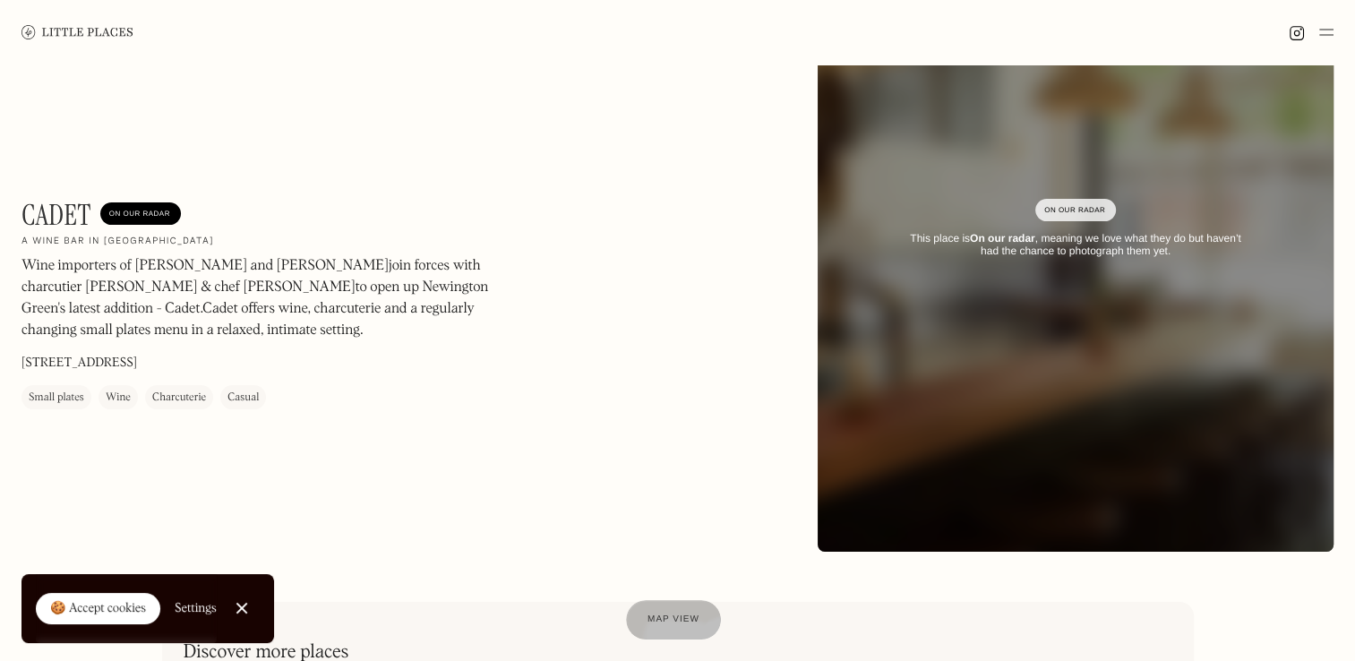
click at [66, 216] on h1 "Cadet" at bounding box center [56, 215] width 70 height 34
copy h1 "Cadet"
